Goal: Task Accomplishment & Management: Manage account settings

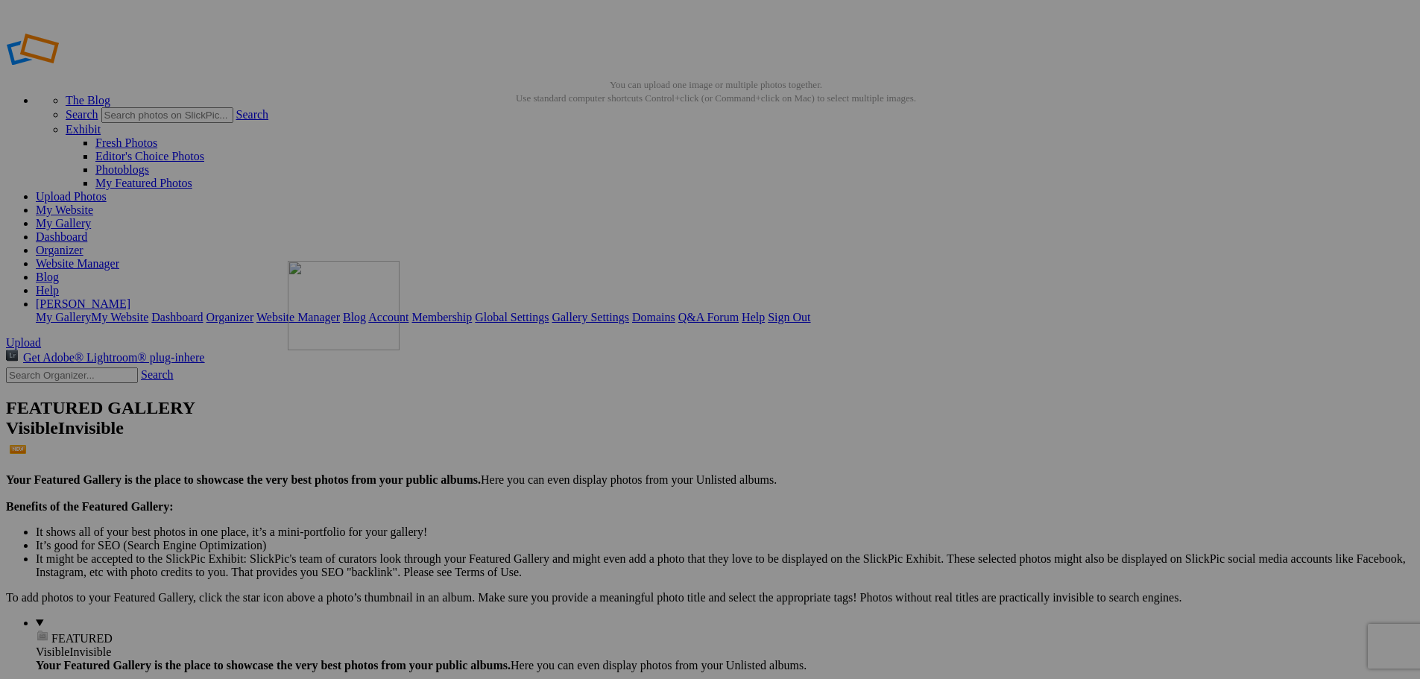
drag, startPoint x: 426, startPoint y: 230, endPoint x: 502, endPoint y: 368, distance: 158.1
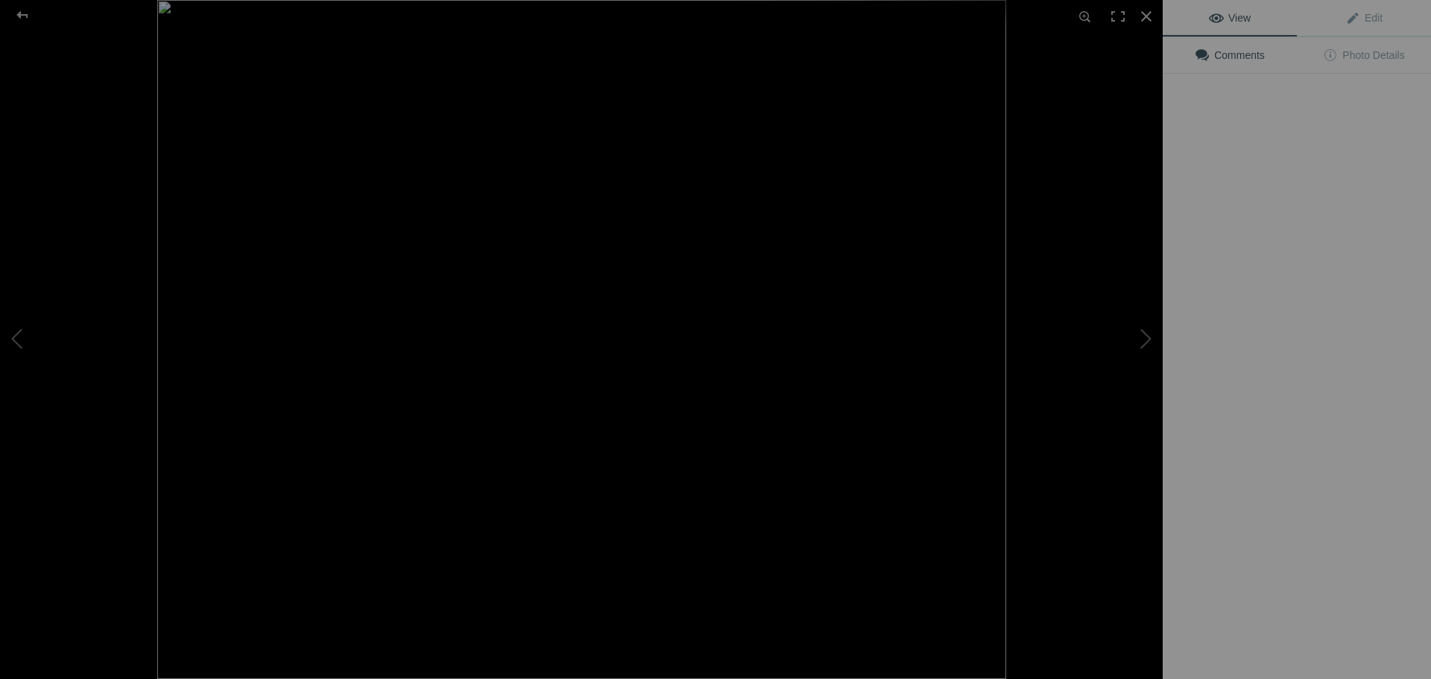
click at [562, 411] on img at bounding box center [581, 339] width 849 height 679
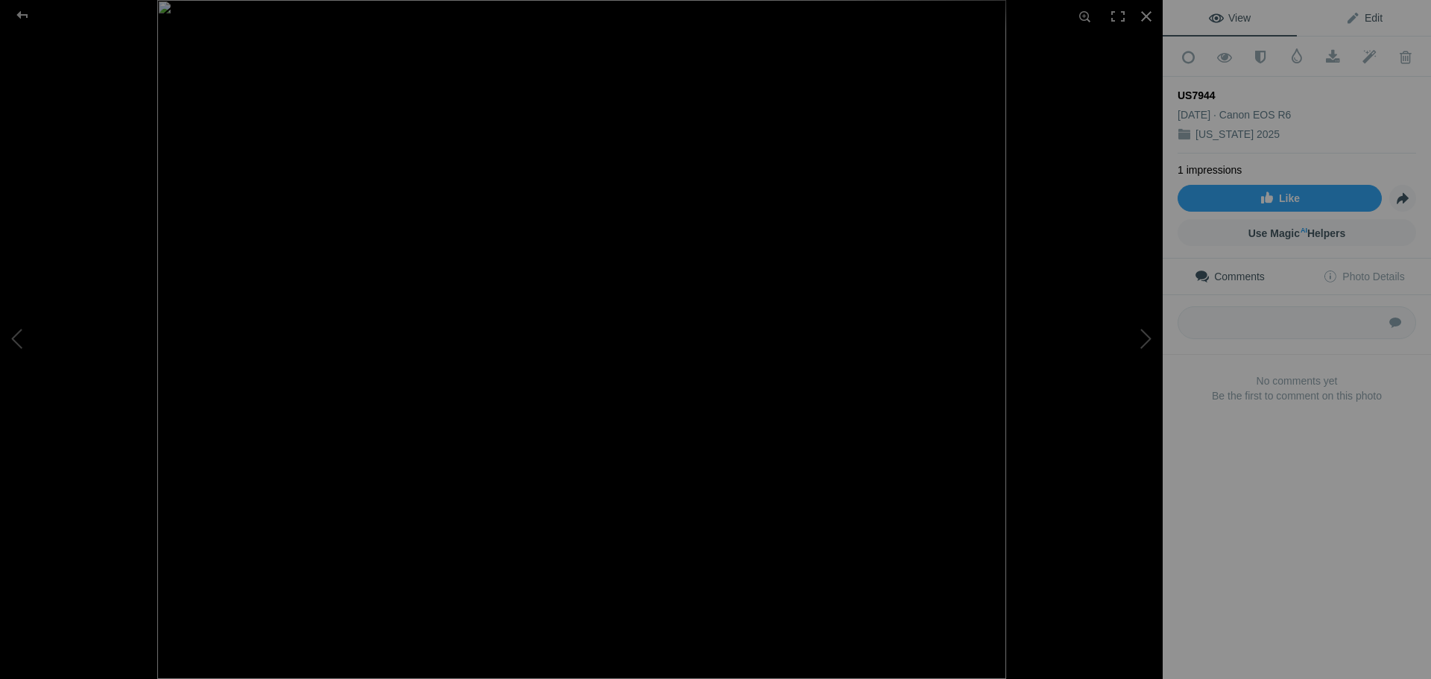
click at [1366, 16] on span "Edit" at bounding box center [1363, 18] width 37 height 12
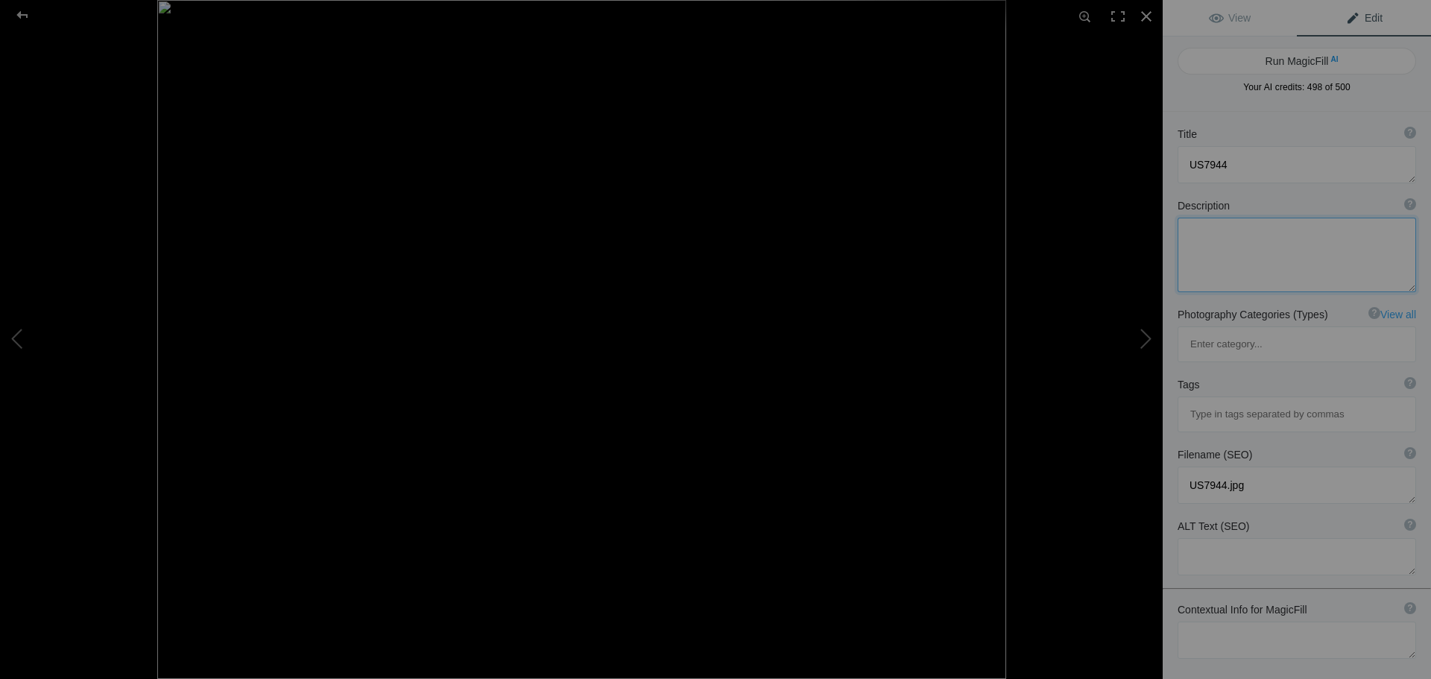
click at [1217, 230] on textarea at bounding box center [1297, 255] width 239 height 75
type textarea "[PERSON_NAME] Sound Alasks"
drag, startPoint x: 1250, startPoint y: 408, endPoint x: 1175, endPoint y: 406, distance: 75.3
click at [1175, 440] on div "Filename (SEO) ? Choose a clear, descriptive filename that accurately represent…" at bounding box center [1297, 476] width 268 height 72
click at [1367, 22] on span "Edit" at bounding box center [1363, 18] width 37 height 12
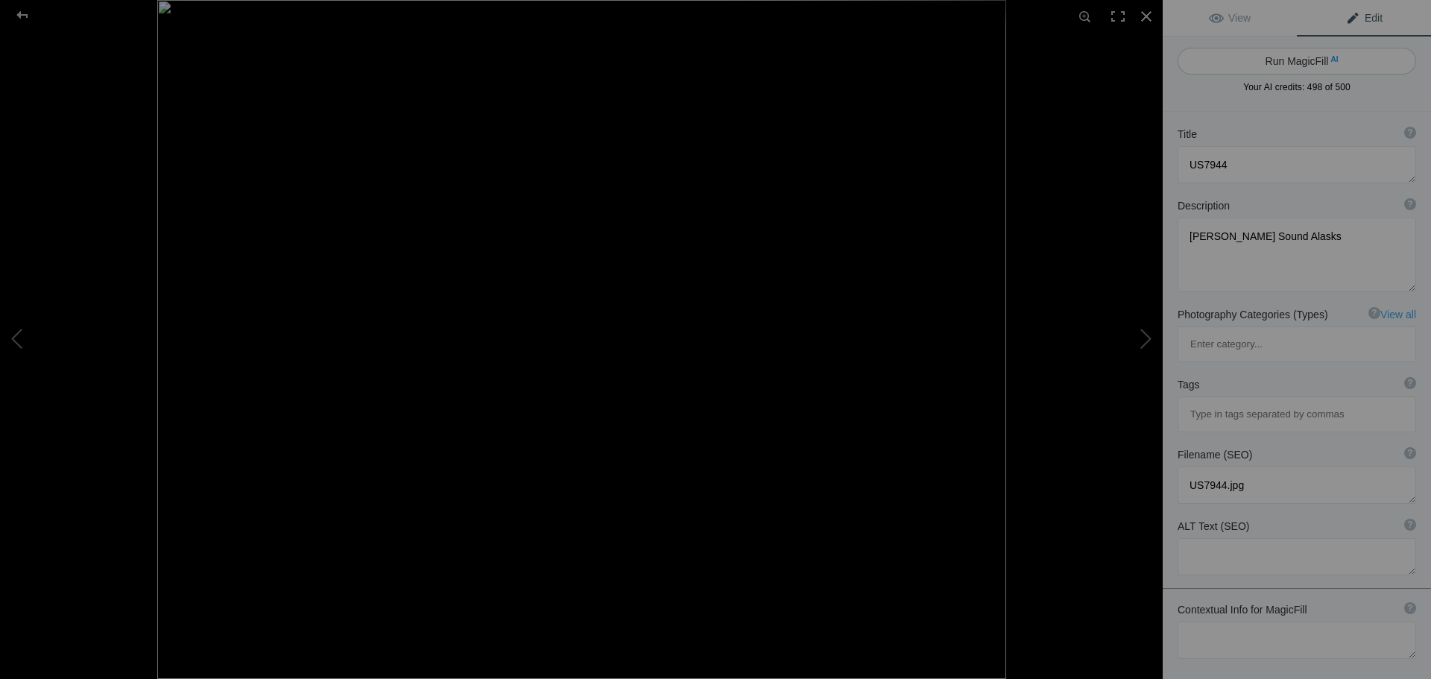
click at [1294, 55] on button "Run MagicFill AI" at bounding box center [1297, 61] width 239 height 27
type textarea "Tranquil Reflections in [GEOGRAPHIC_DATA][PERSON_NAME], [US_STATE]"
type textarea "Experience the serene beauty of [GEOGRAPHIC_DATA][PERSON_NAME], [US_STATE], whe…"
type textarea "prince-[PERSON_NAME]-sound-[US_STATE]-reflections.jpg"
type textarea "A serene view of [GEOGRAPHIC_DATA][PERSON_NAME] in [US_STATE], featuring a rock…"
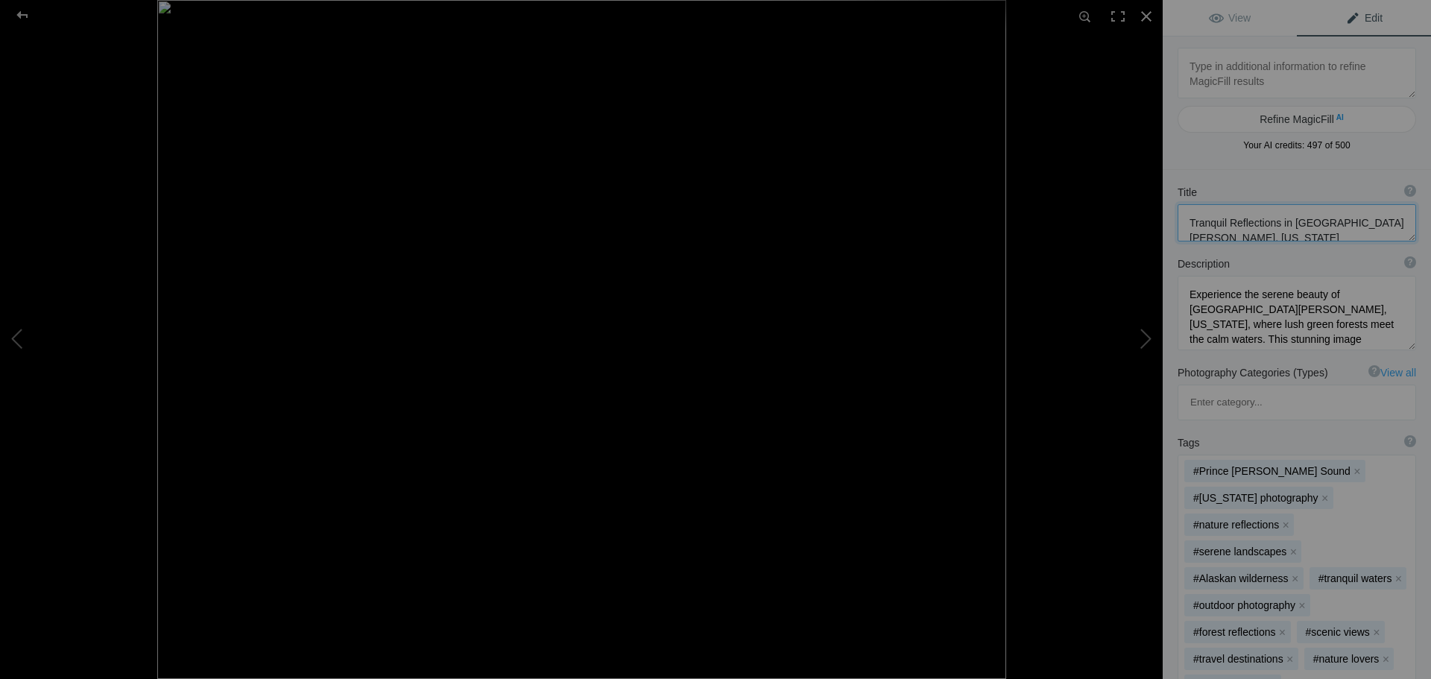
click at [1267, 231] on textarea at bounding box center [1297, 222] width 239 height 37
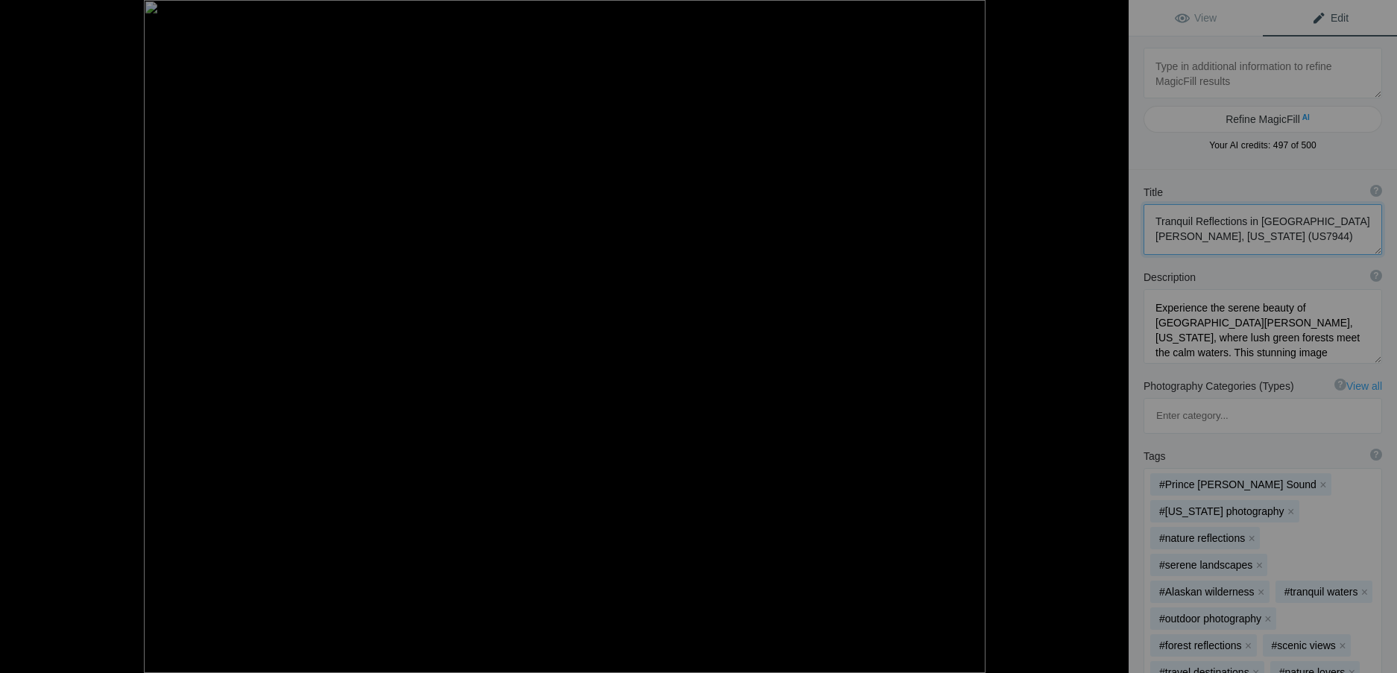
type textarea "Tranquil Reflections in [GEOGRAPHIC_DATA][PERSON_NAME], [US_STATE] (US7944)"
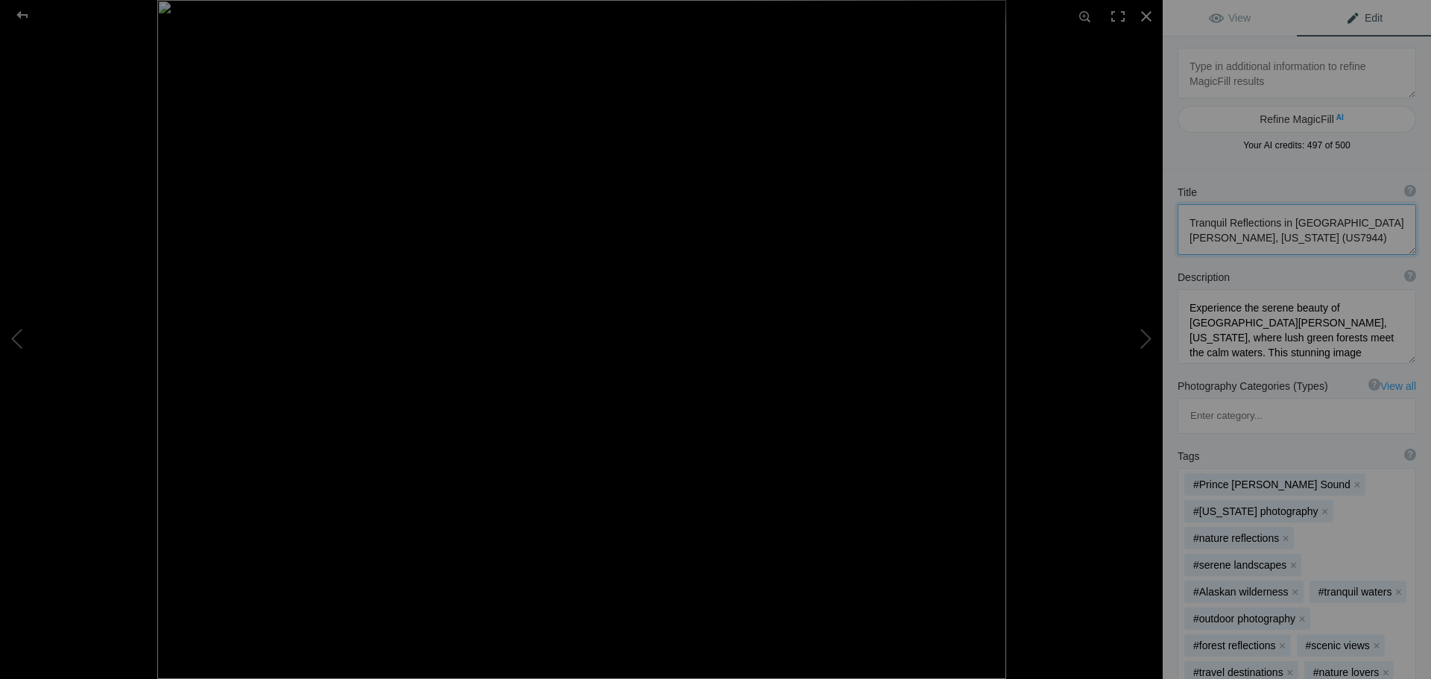
drag, startPoint x: 1188, startPoint y: 218, endPoint x: 1326, endPoint y: 239, distance: 139.4
click at [1326, 239] on textarea at bounding box center [1297, 229] width 239 height 51
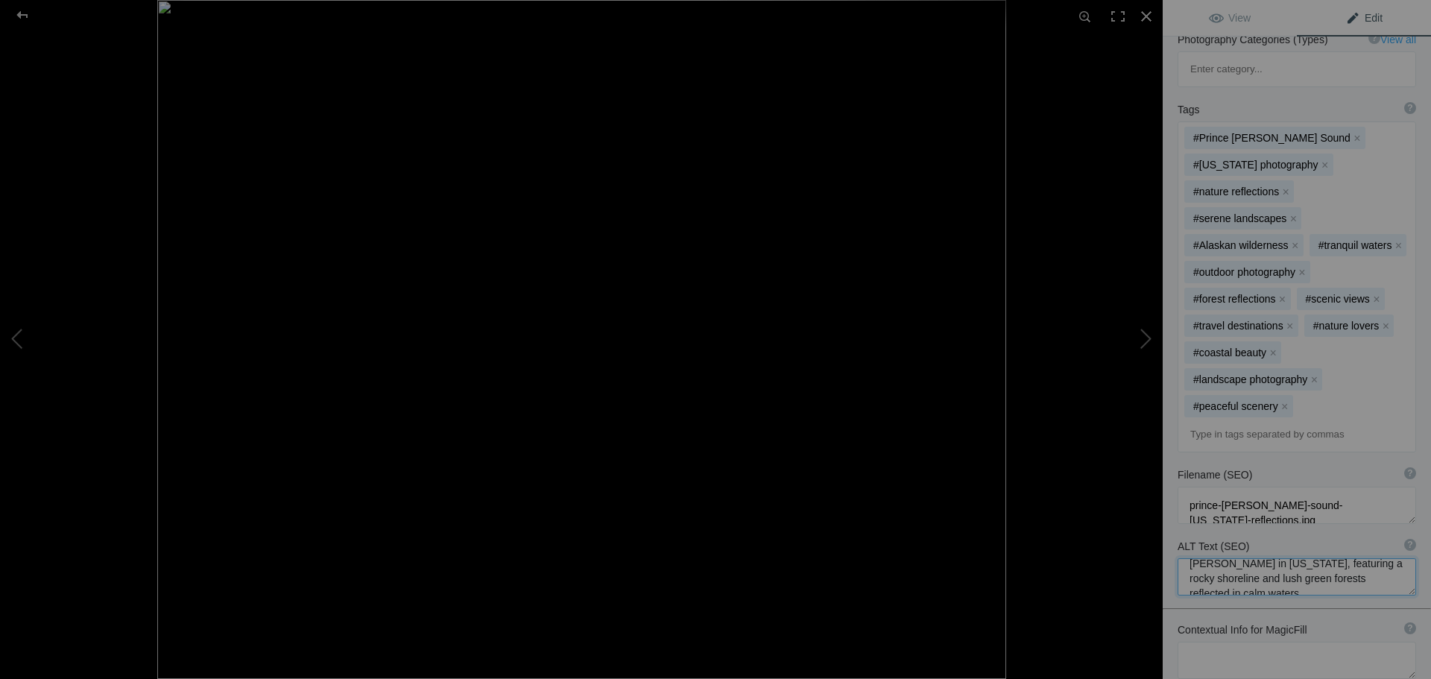
scroll to position [30, 0]
drag, startPoint x: 1185, startPoint y: 533, endPoint x: 1390, endPoint y: 548, distance: 205.5
click at [1390, 558] on textarea at bounding box center [1297, 576] width 239 height 37
